Goal: Complete application form

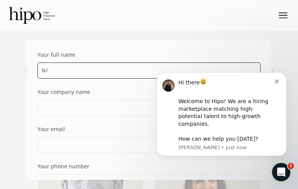
type input "N/A"
type input "[PERSON_NAME]"
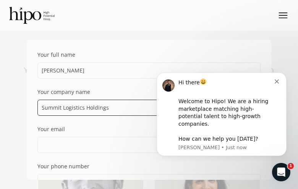
type input "Summit Logistics Holdings"
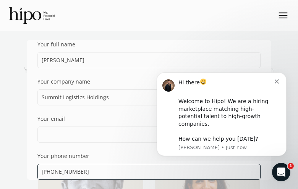
type input "[PHONE_NUMBER]"
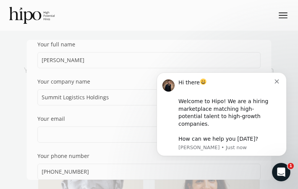
scroll to position [109, 0]
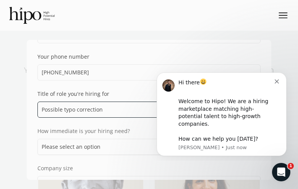
type input "Possible typo correction"
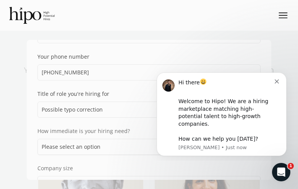
scroll to position [221, 0]
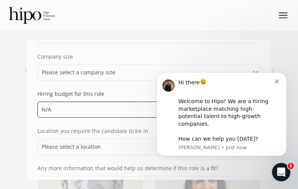
type input "N/A"
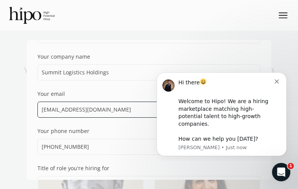
type input "[EMAIL_ADDRESS][DOMAIN_NAME]"
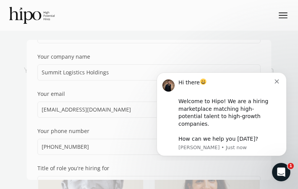
scroll to position [295, 0]
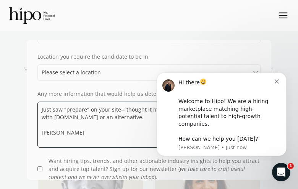
type textarea "Just saw "prepare" on your site-- thought it might be an oversight. Checking qu…"
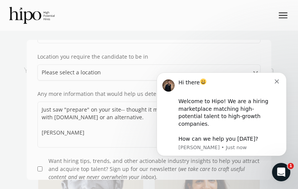
click at [40, 168] on input "Want hiring tips, trends, and other actionable industry insights to help you at…" at bounding box center [39, 168] width 5 height 5
checkbox input "true"
